Goal: Task Accomplishment & Management: Manage account settings

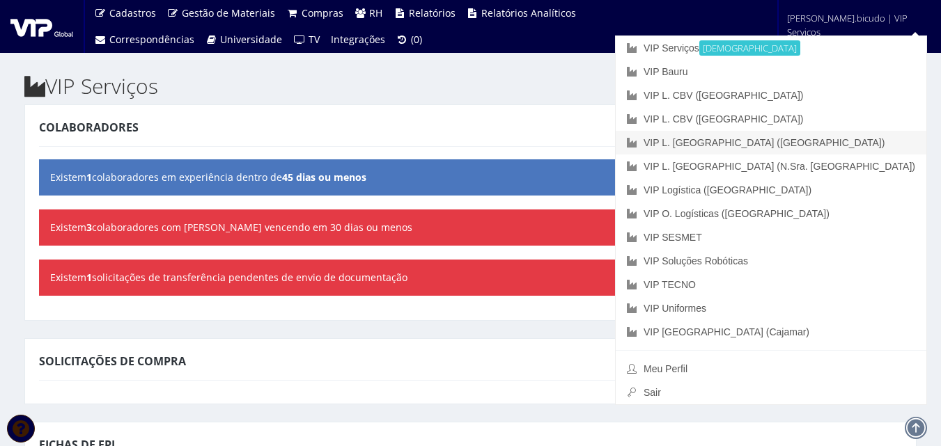
click at [818, 139] on link "VIP L. [GEOGRAPHIC_DATA] ([GEOGRAPHIC_DATA])" at bounding box center [771, 143] width 311 height 24
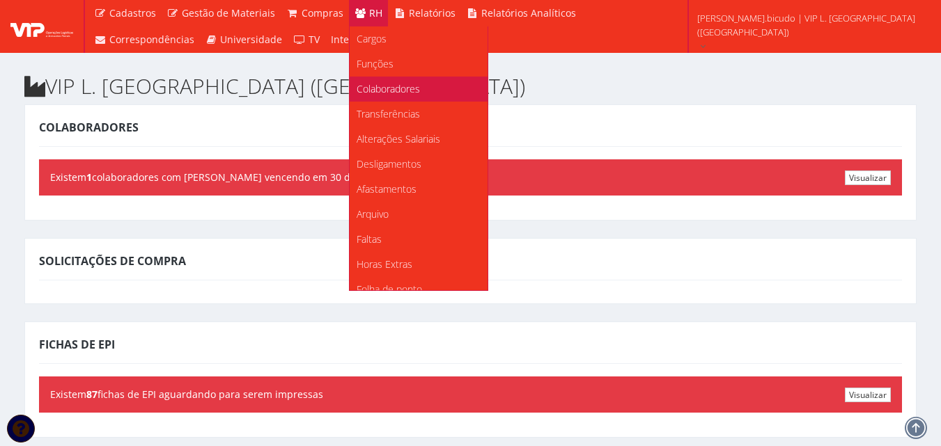
click at [371, 86] on span "Colaboradores" at bounding box center [388, 88] width 63 height 13
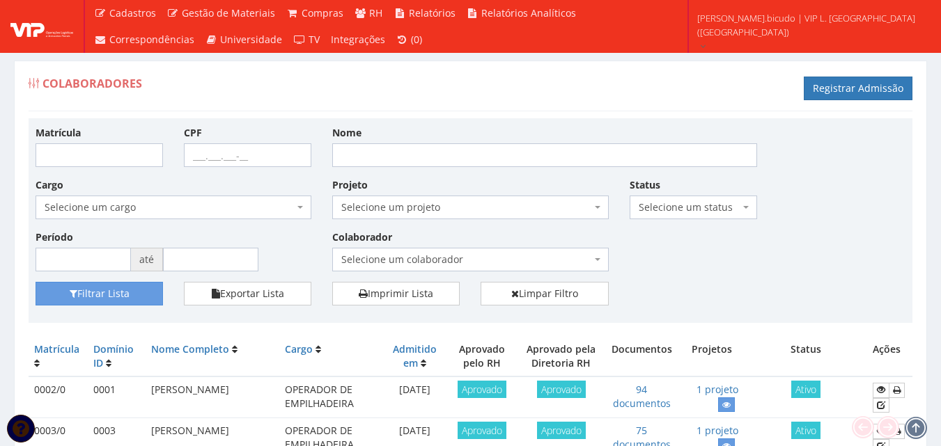
click at [396, 259] on span "Selecione um colaborador" at bounding box center [465, 260] width 249 height 14
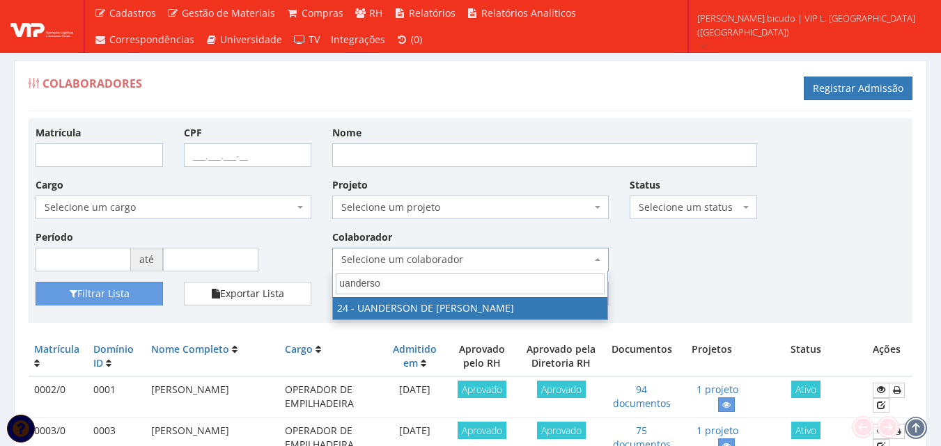
type input "uanderson"
select select "3724"
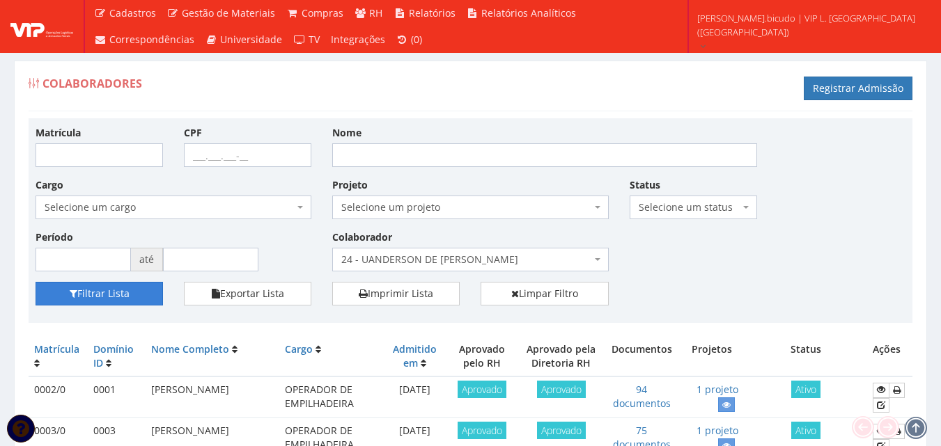
click at [125, 301] on button "Filtrar Lista" at bounding box center [99, 294] width 127 height 24
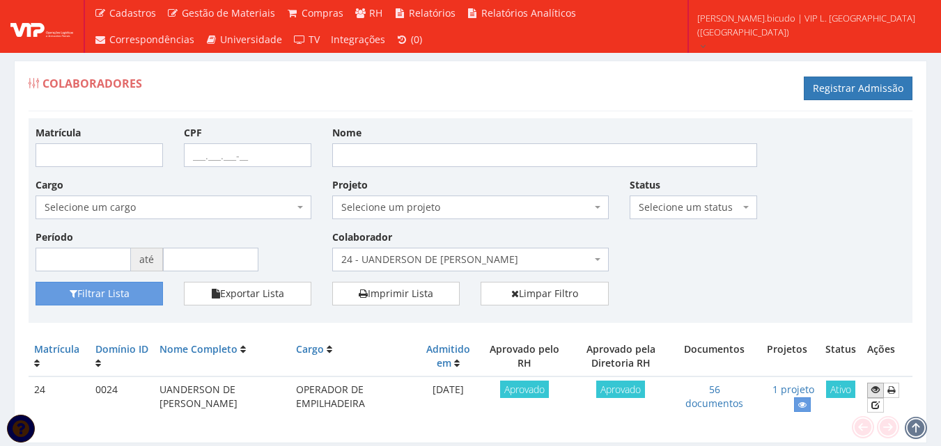
click at [872, 387] on icon at bounding box center [875, 390] width 8 height 10
click at [876, 408] on icon at bounding box center [875, 406] width 8 height 10
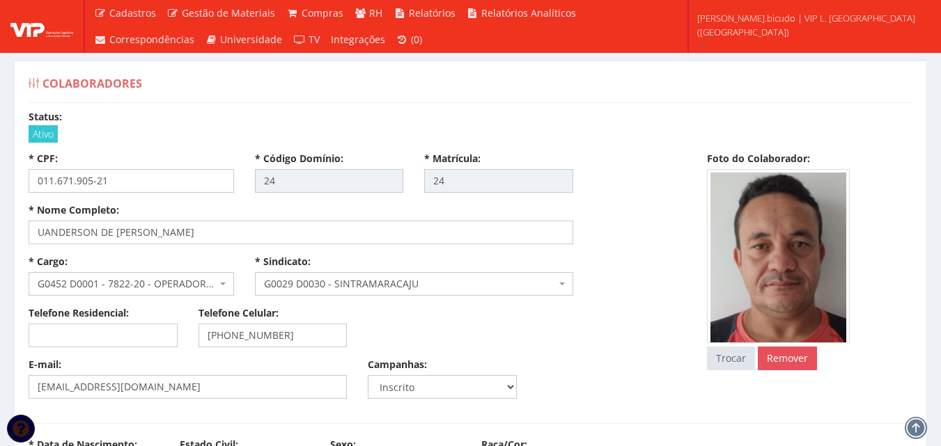
select select
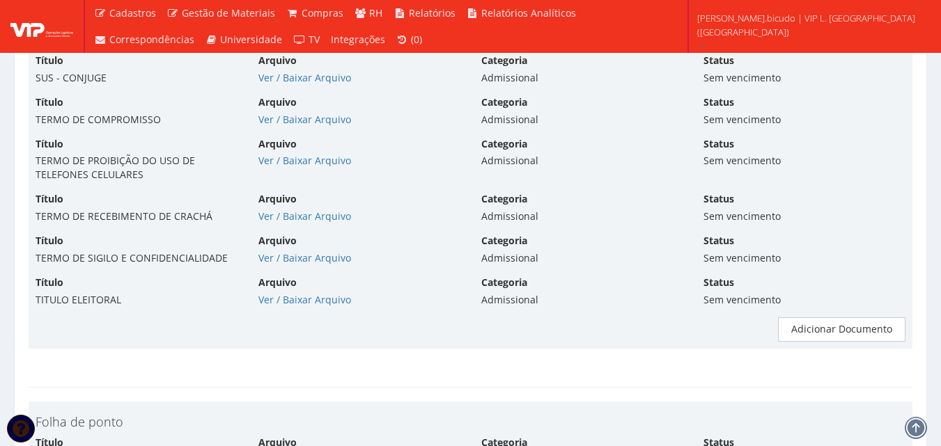
scroll to position [4874, 0]
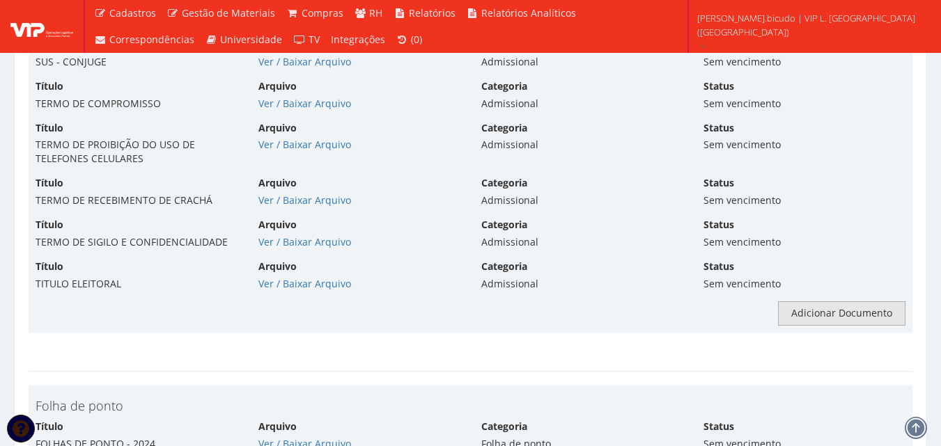
click at [844, 302] on link "Adicionar Documento" at bounding box center [841, 314] width 127 height 24
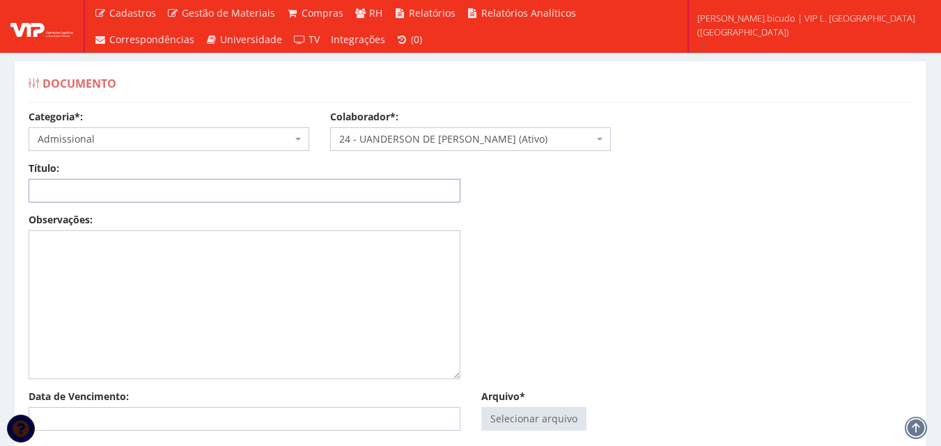
click at [373, 188] on input "Título:" at bounding box center [245, 191] width 432 height 24
click at [143, 181] on input "ADVERTÊNCIA" at bounding box center [245, 191] width 432 height 24
type input "ADVERTÊNCIA 06.08.2025"
click at [540, 410] on input "Arquivo*" at bounding box center [534, 419] width 104 height 22
type input "C:\fakepath\Aviso de Advertência ao Empregado.pdf"
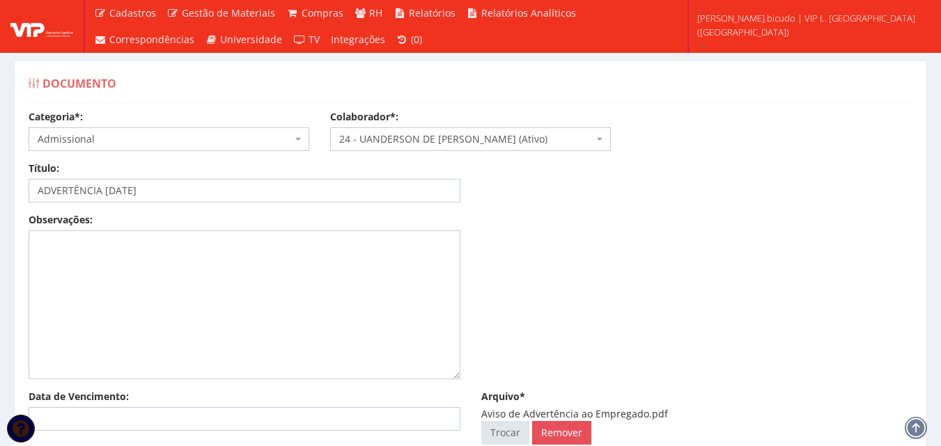
scroll to position [139, 0]
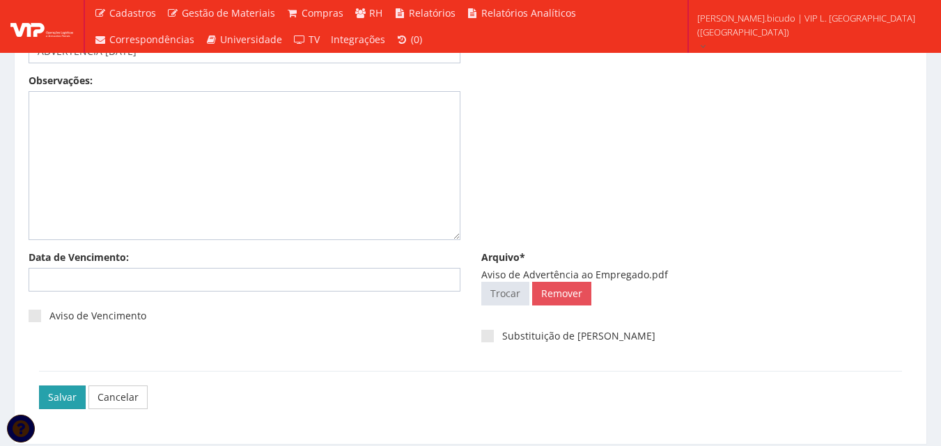
click at [56, 391] on input "Salvar" at bounding box center [62, 398] width 47 height 24
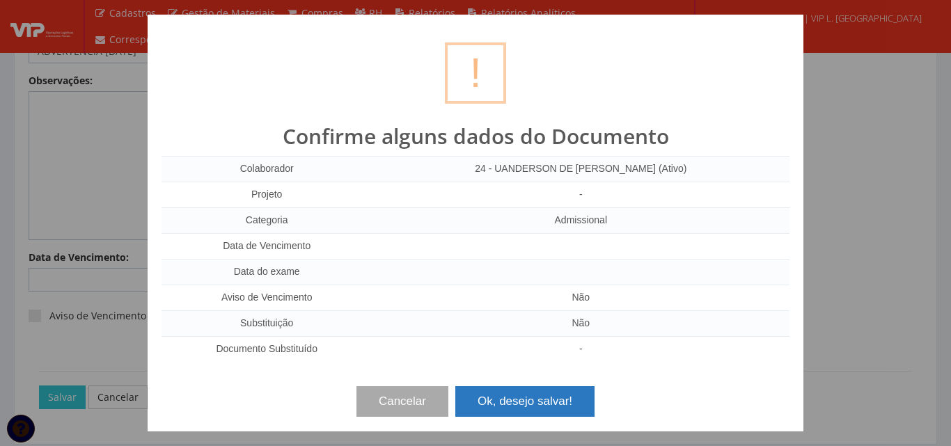
click at [502, 398] on button "Ok, desejo salvar!" at bounding box center [525, 402] width 139 height 31
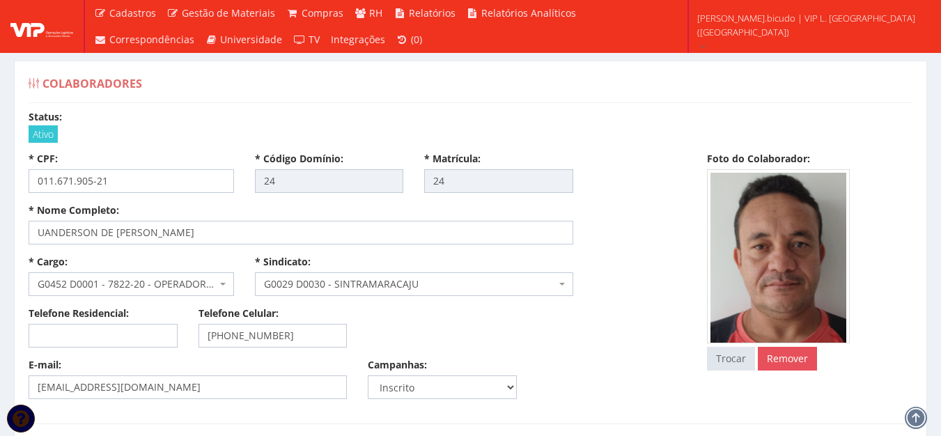
select select
